Goal: Information Seeking & Learning: Learn about a topic

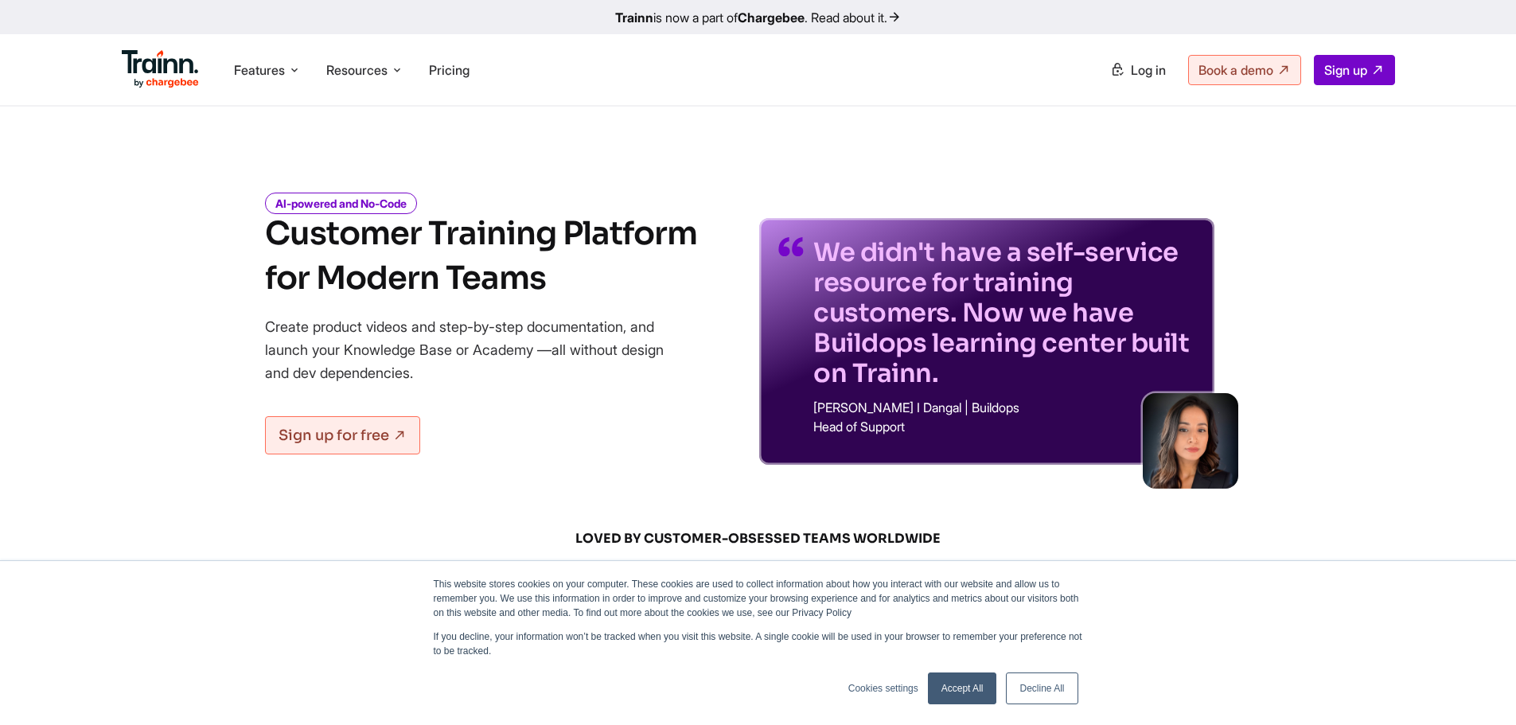
click at [964, 688] on link "Accept All" at bounding box center [962, 688] width 69 height 32
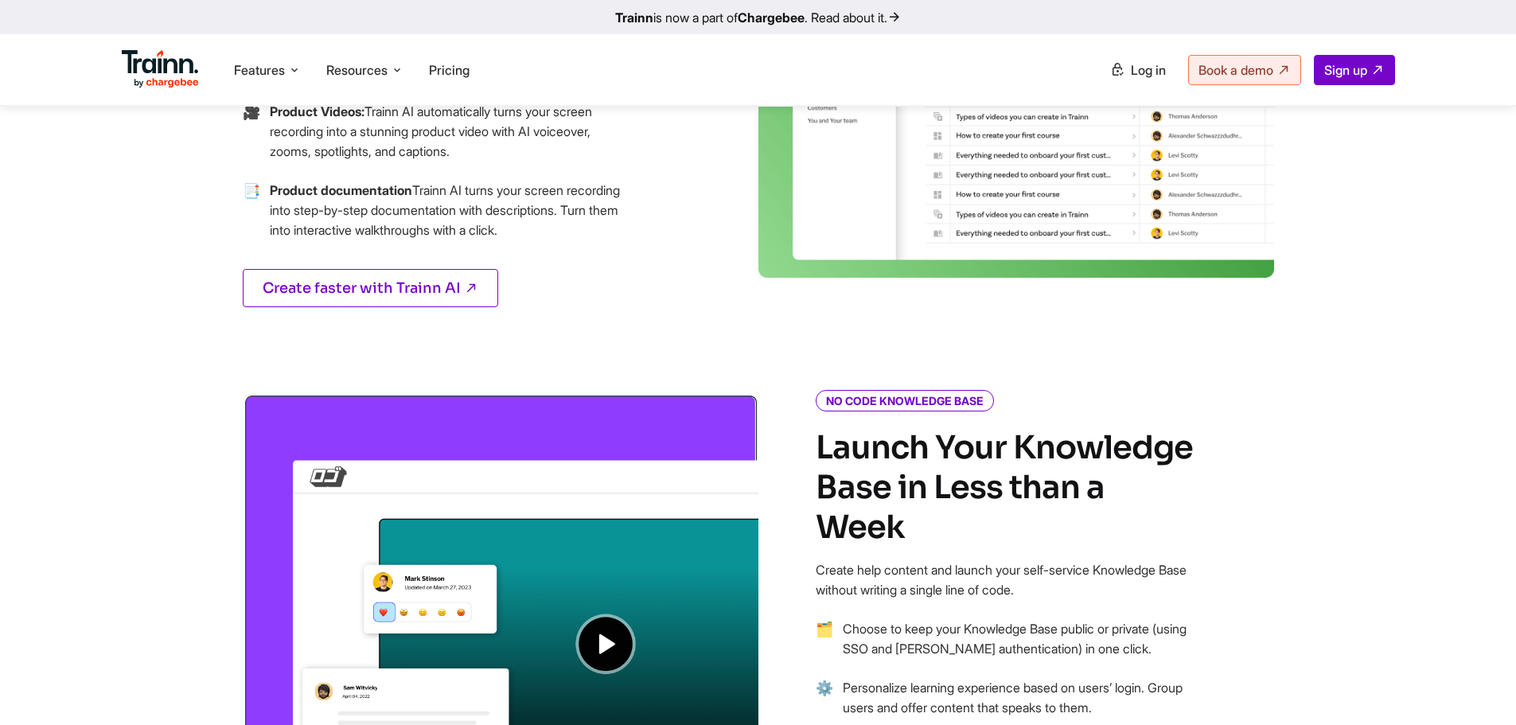
scroll to position [955, 0]
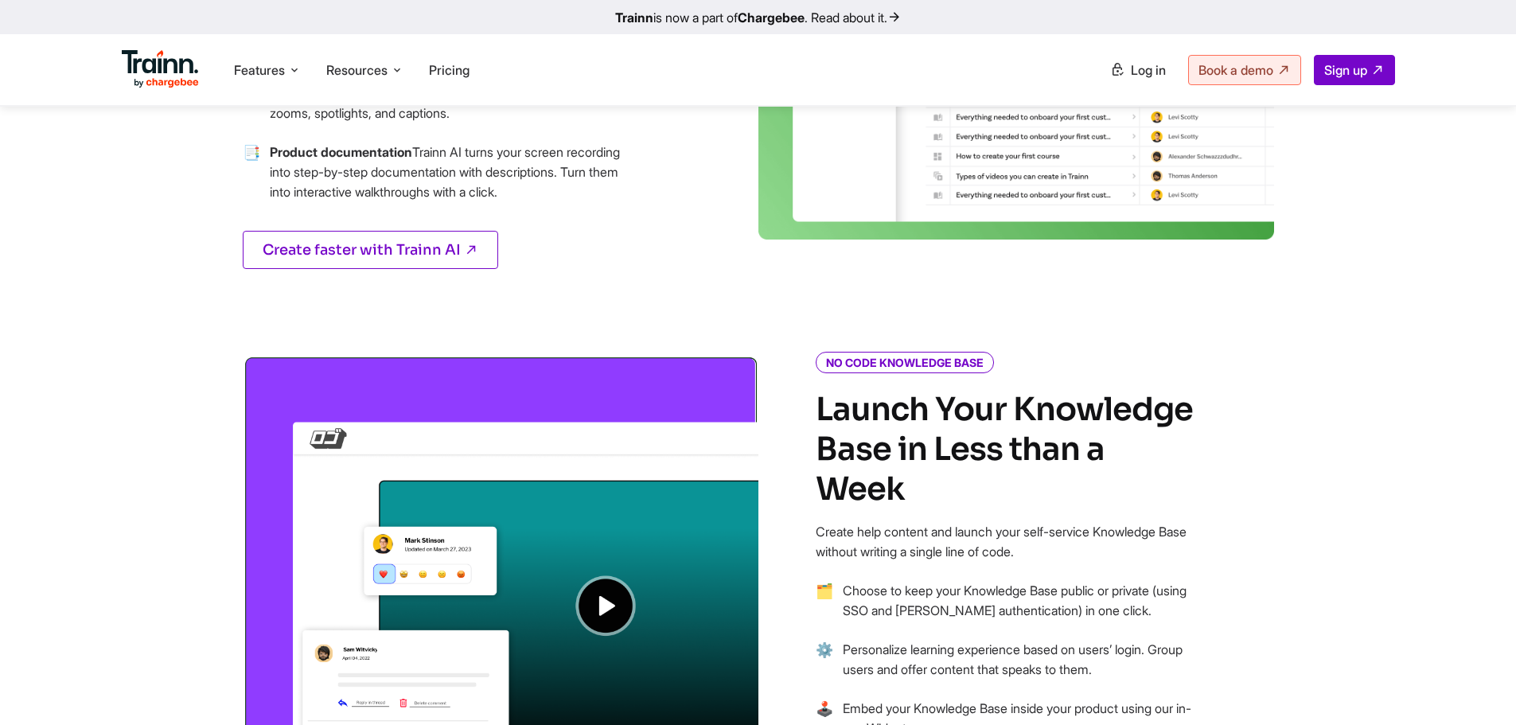
click at [601, 593] on img at bounding box center [501, 570] width 516 height 431
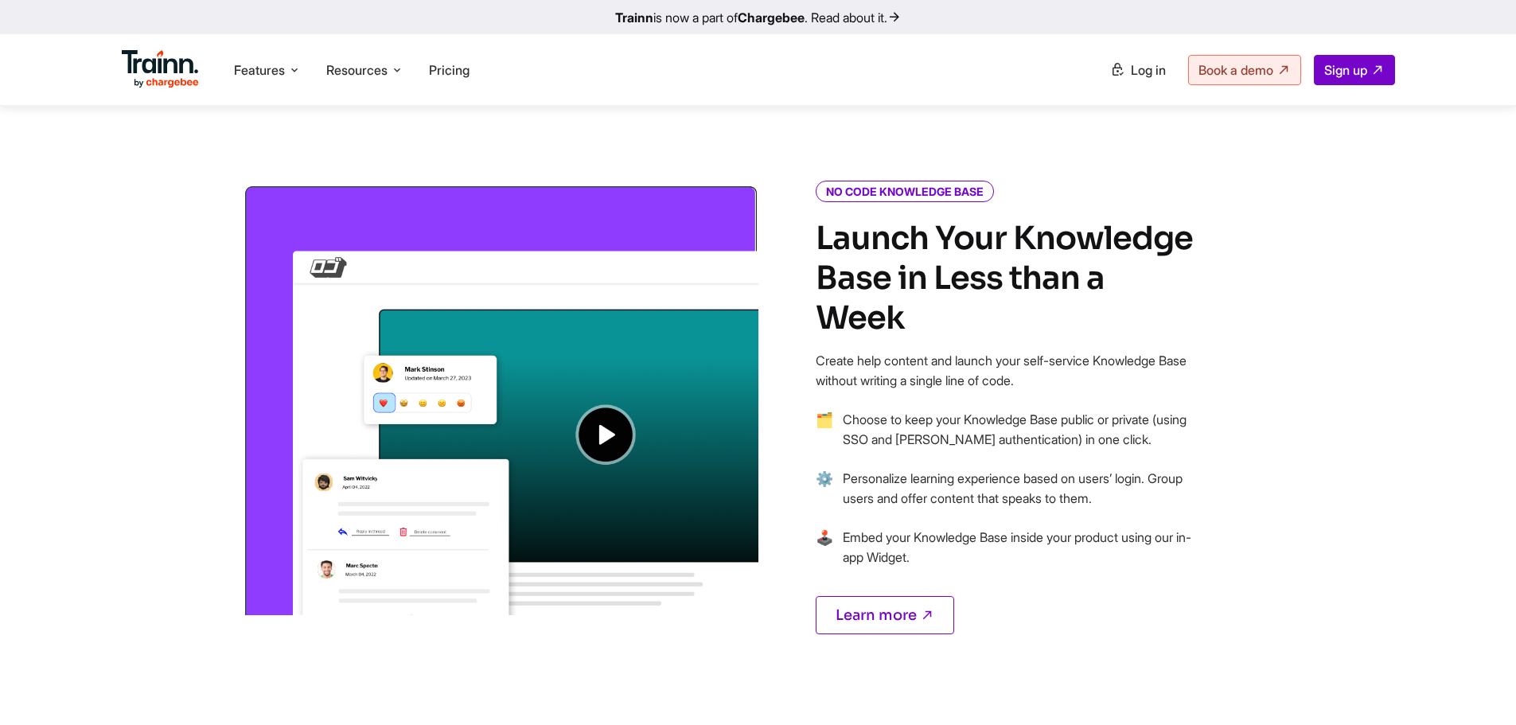
scroll to position [1114, 0]
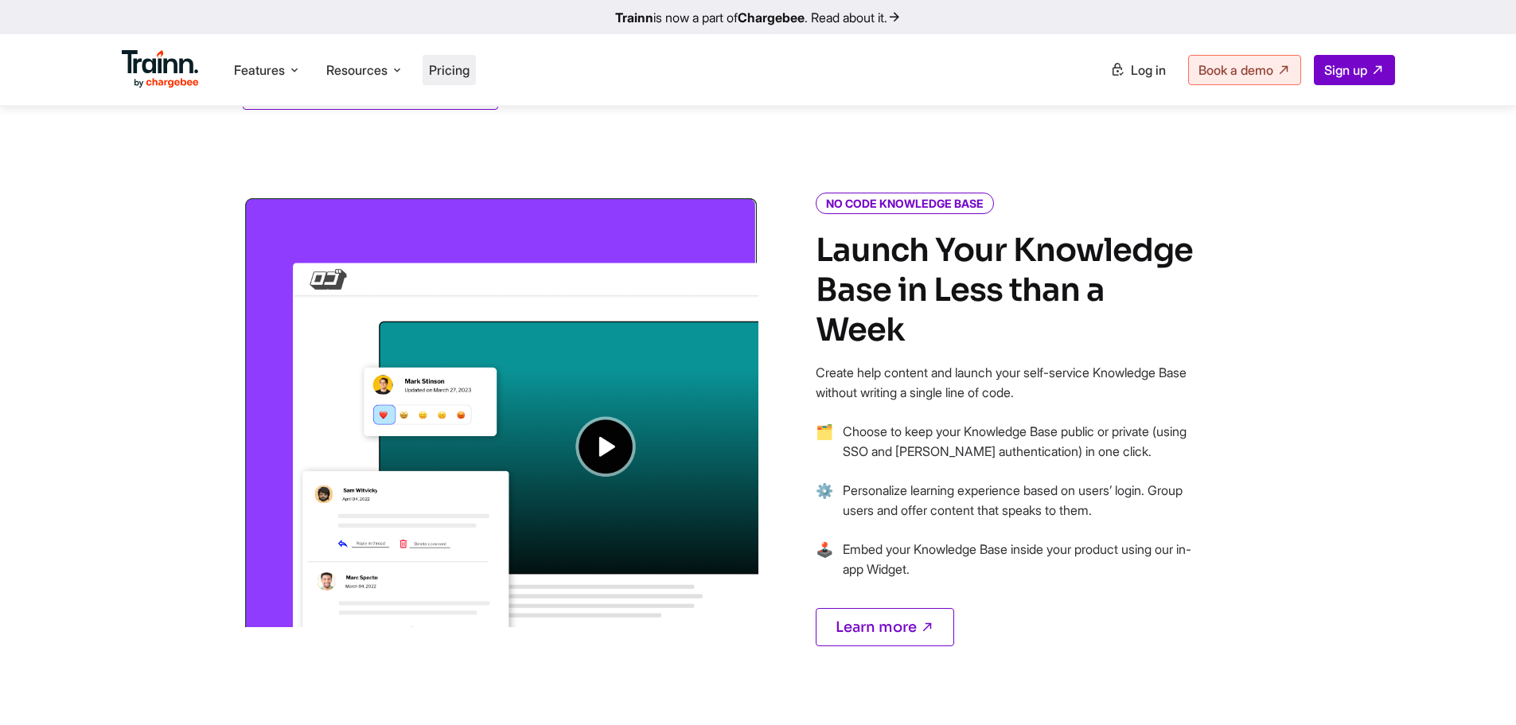
click at [463, 71] on span "Pricing" at bounding box center [449, 70] width 41 height 16
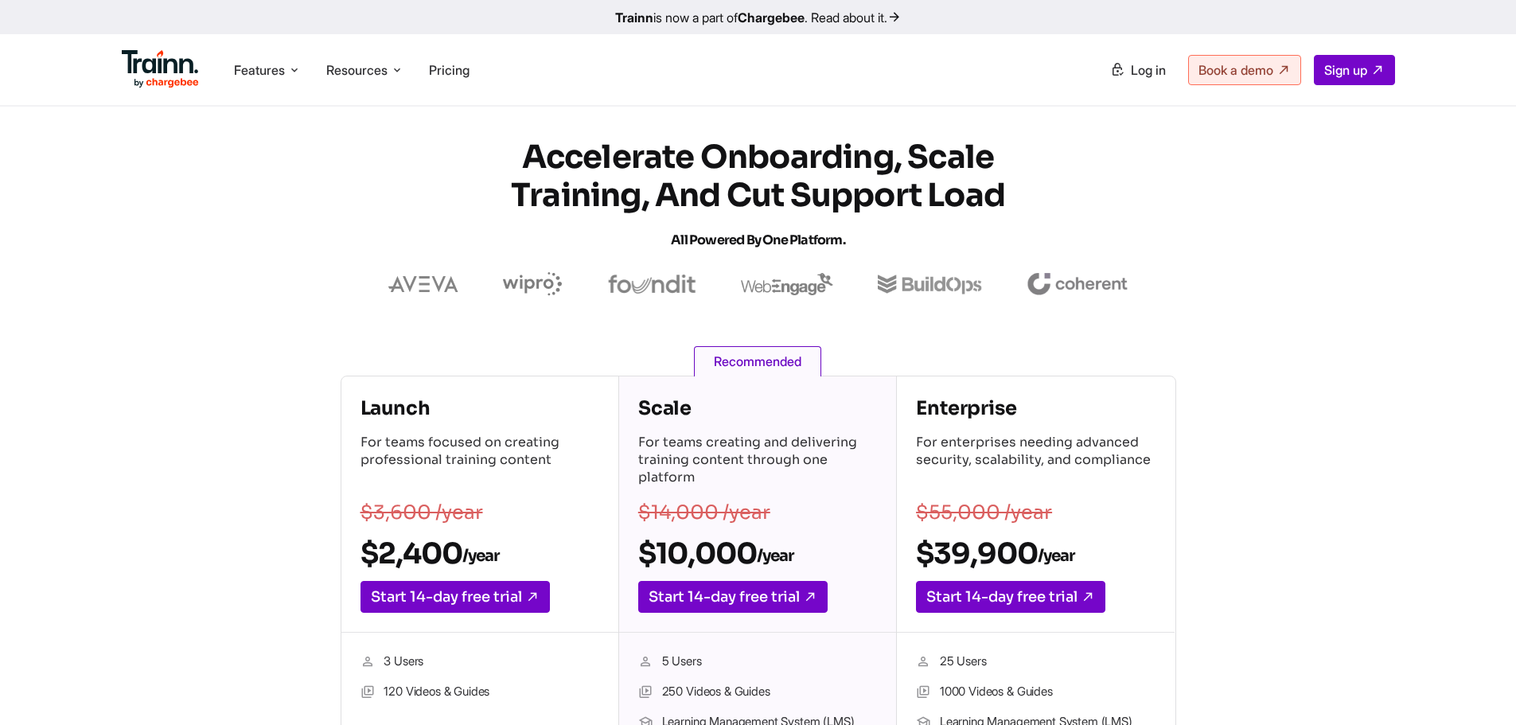
click at [563, 181] on h1 "Accelerate Onboarding, Scale Training, and Cut Support Load All Powered by One …" at bounding box center [758, 198] width 573 height 121
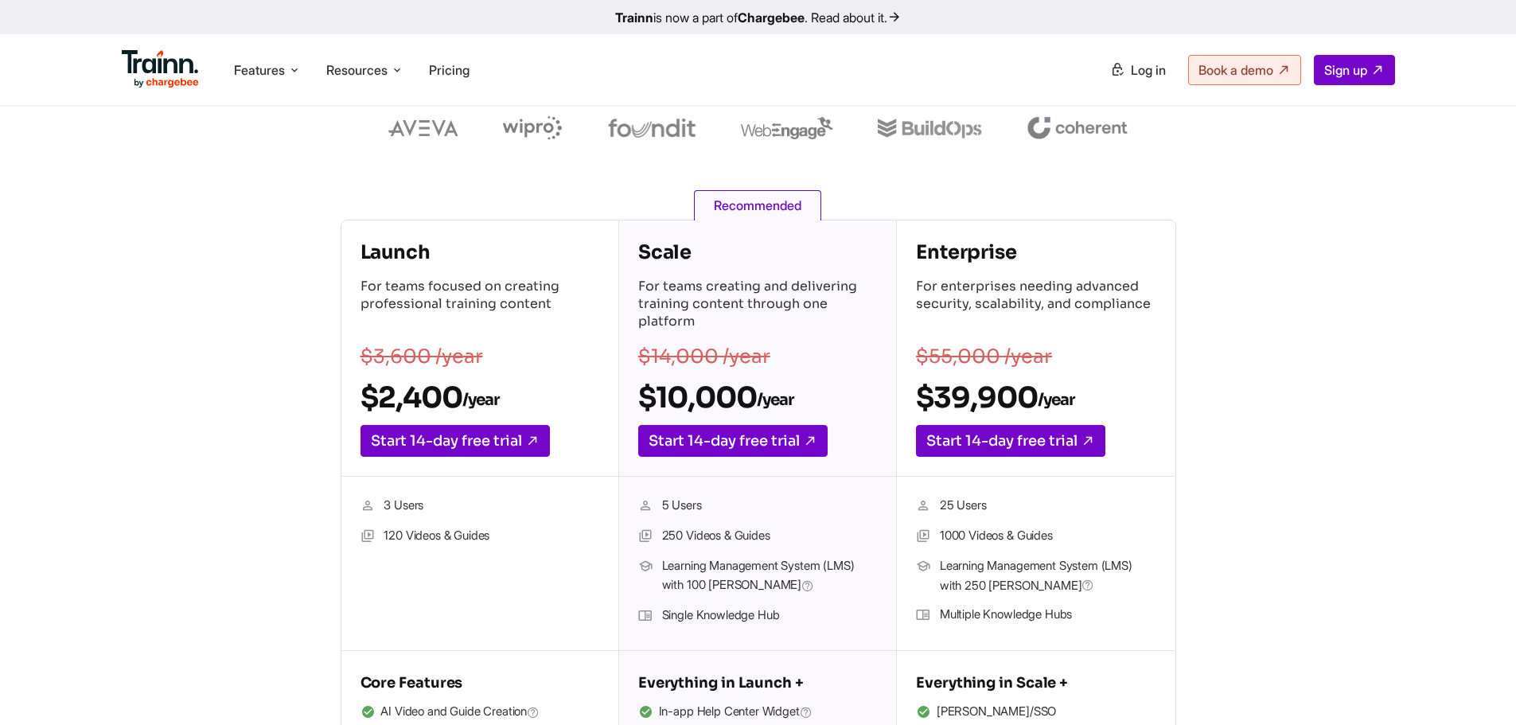
scroll to position [159, 0]
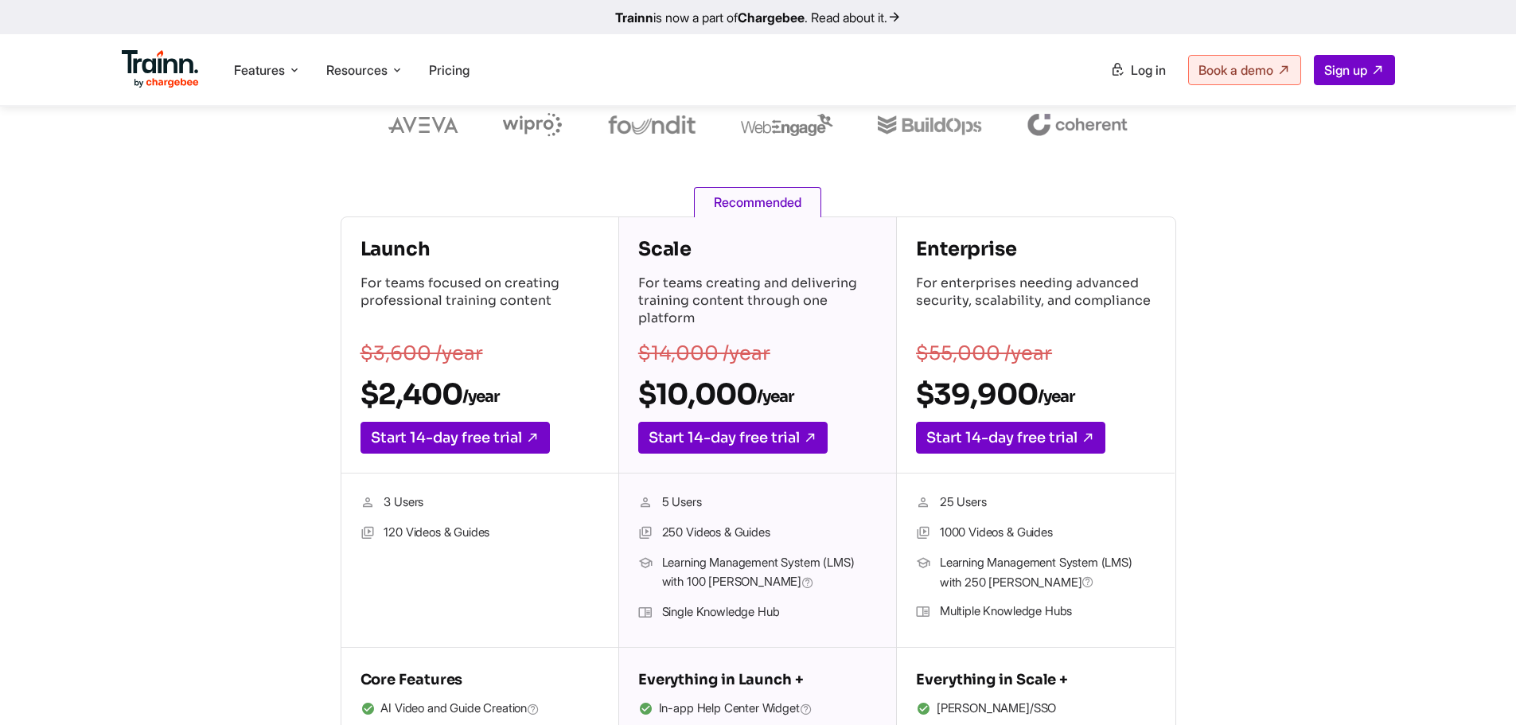
click at [393, 527] on li "120 Videos & Guides" at bounding box center [479, 533] width 239 height 21
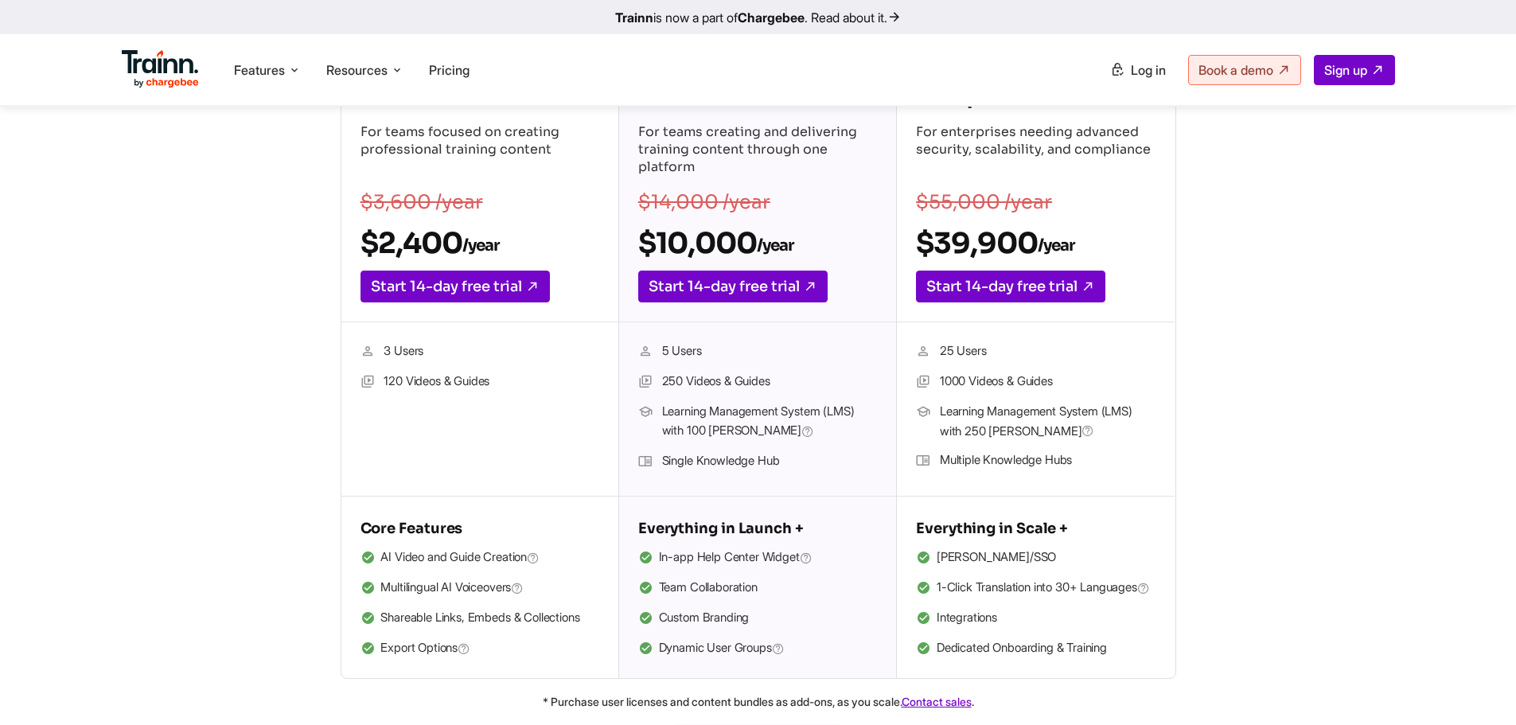
scroll to position [318, 0]
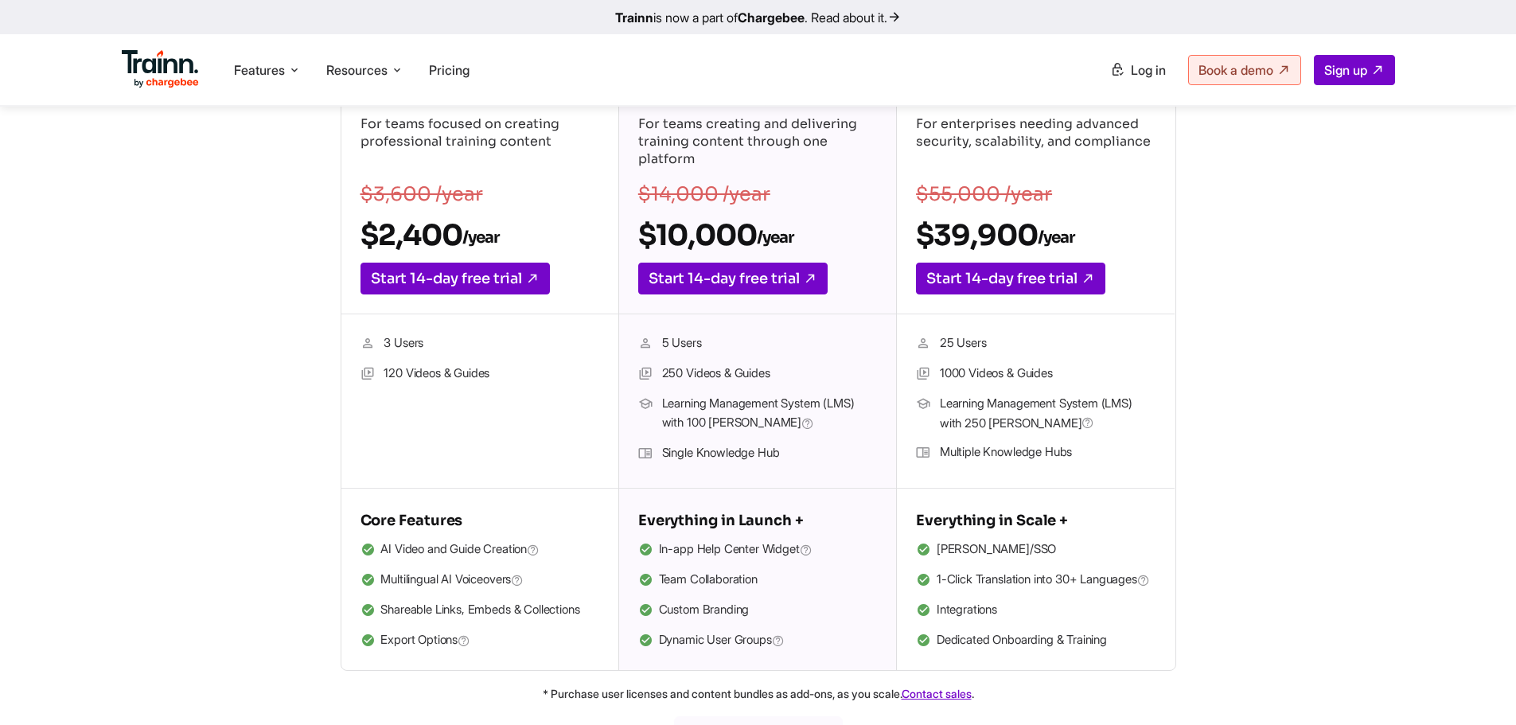
click at [477, 376] on li "120 Videos & Guides" at bounding box center [479, 374] width 239 height 21
